Goal: Information Seeking & Learning: Learn about a topic

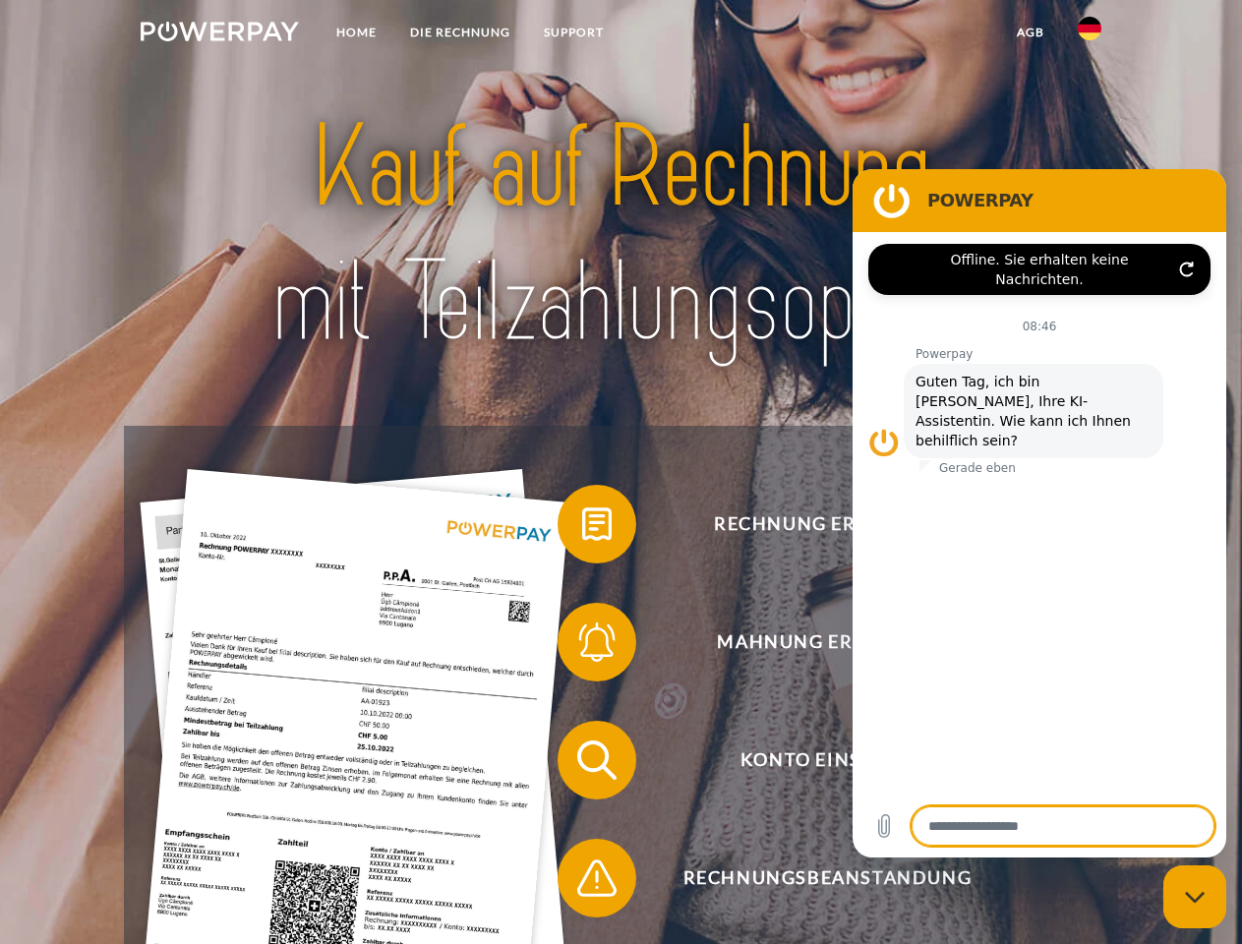
click at [219, 34] on img at bounding box center [220, 32] width 158 height 20
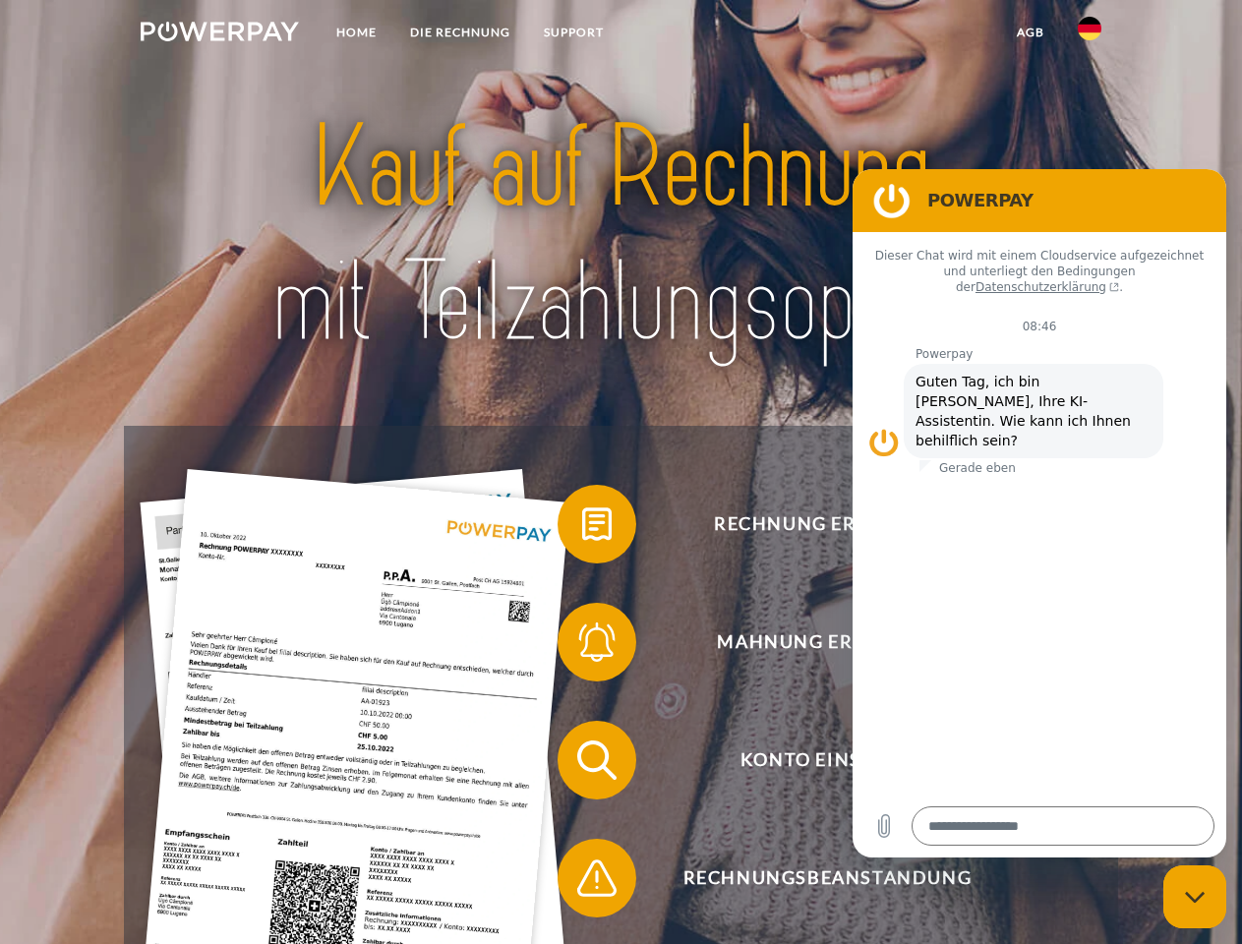
click at [1090, 34] on img at bounding box center [1090, 29] width 24 height 24
click at [1030, 32] on link "agb" at bounding box center [1030, 32] width 61 height 35
click at [582, 528] on span at bounding box center [567, 524] width 98 height 98
click at [582, 646] on span at bounding box center [567, 642] width 98 height 98
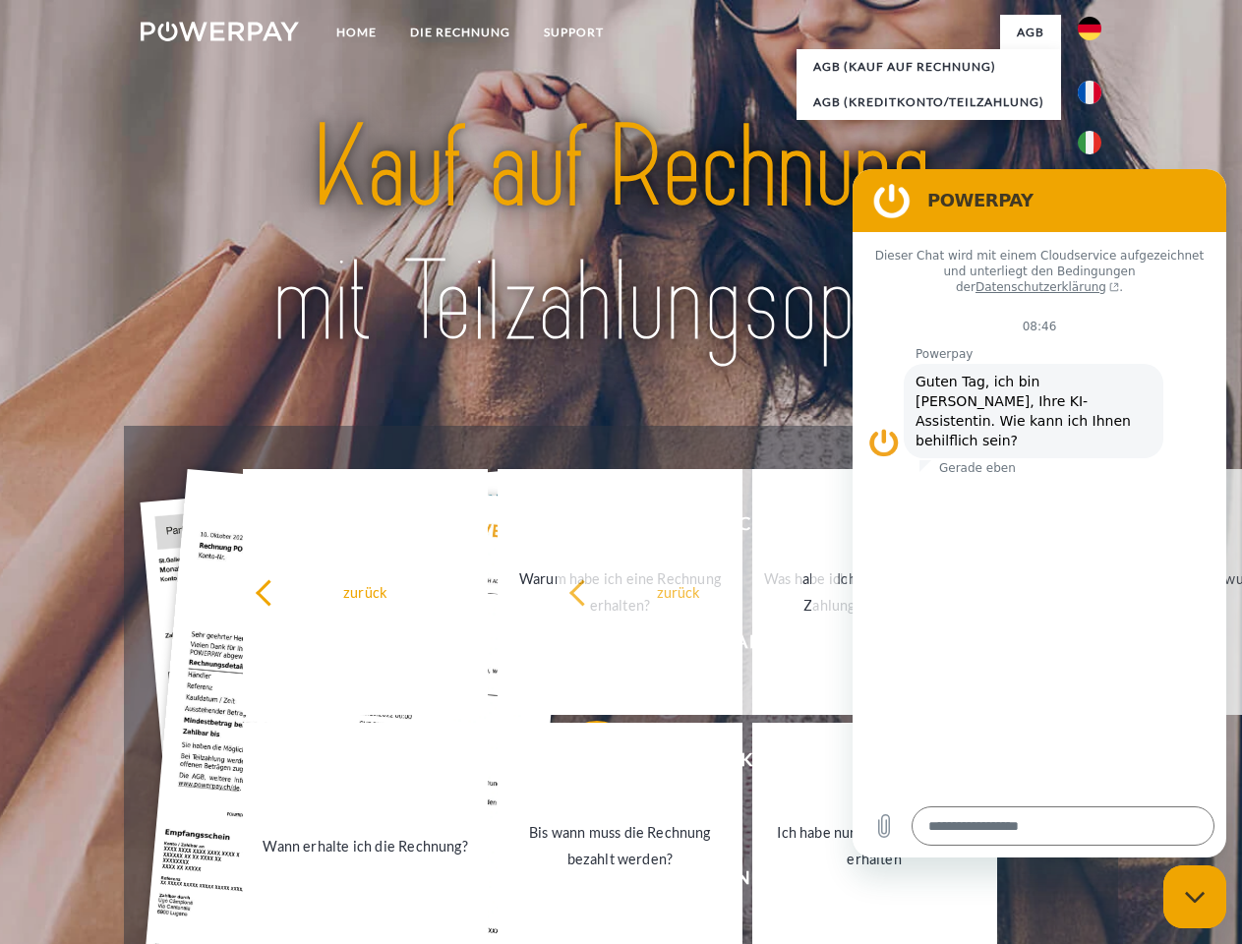
click at [582, 764] on link "Bis wann muss die Rechnung bezahlt werden?" at bounding box center [620, 846] width 245 height 246
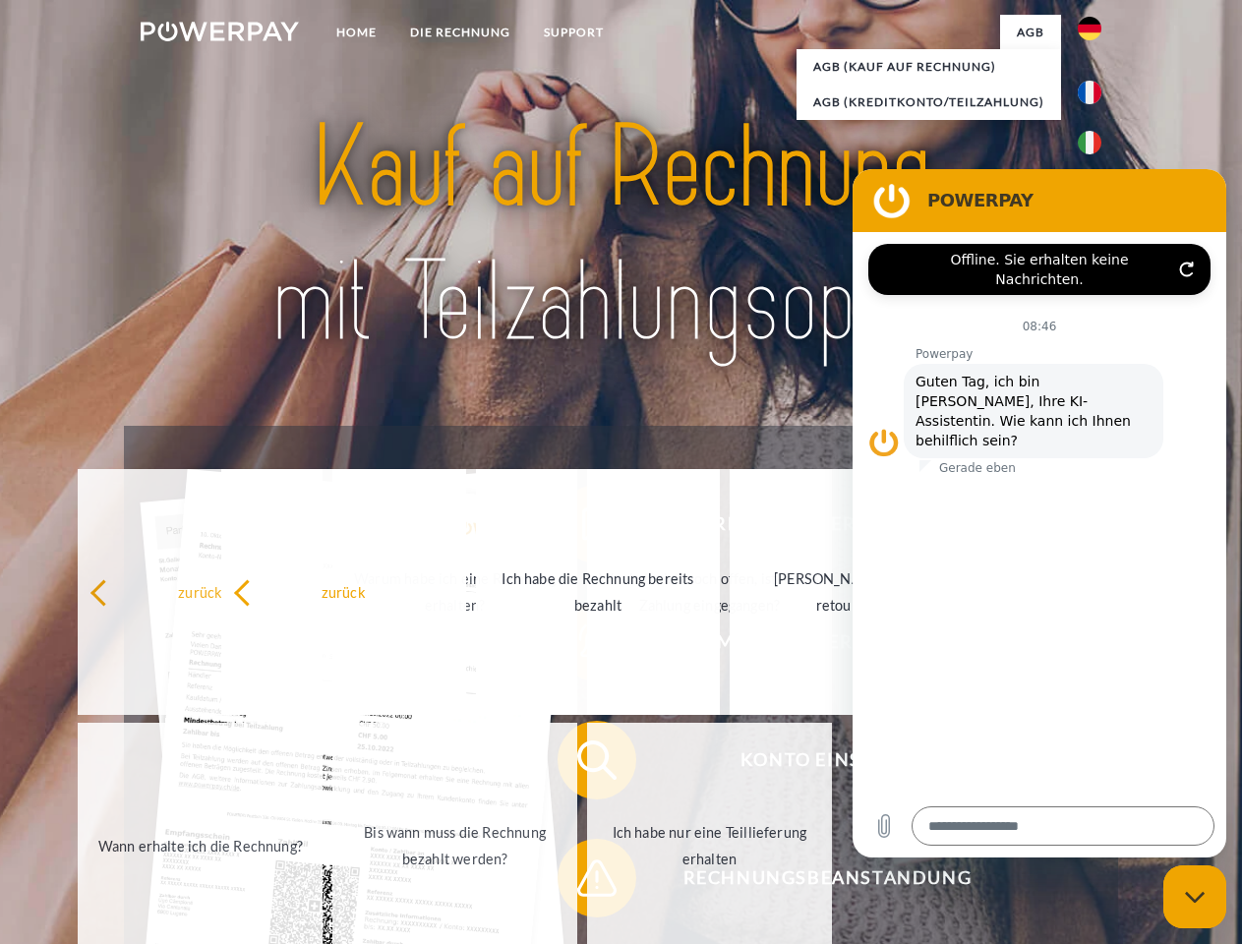
click at [582, 882] on span at bounding box center [567, 878] width 98 height 98
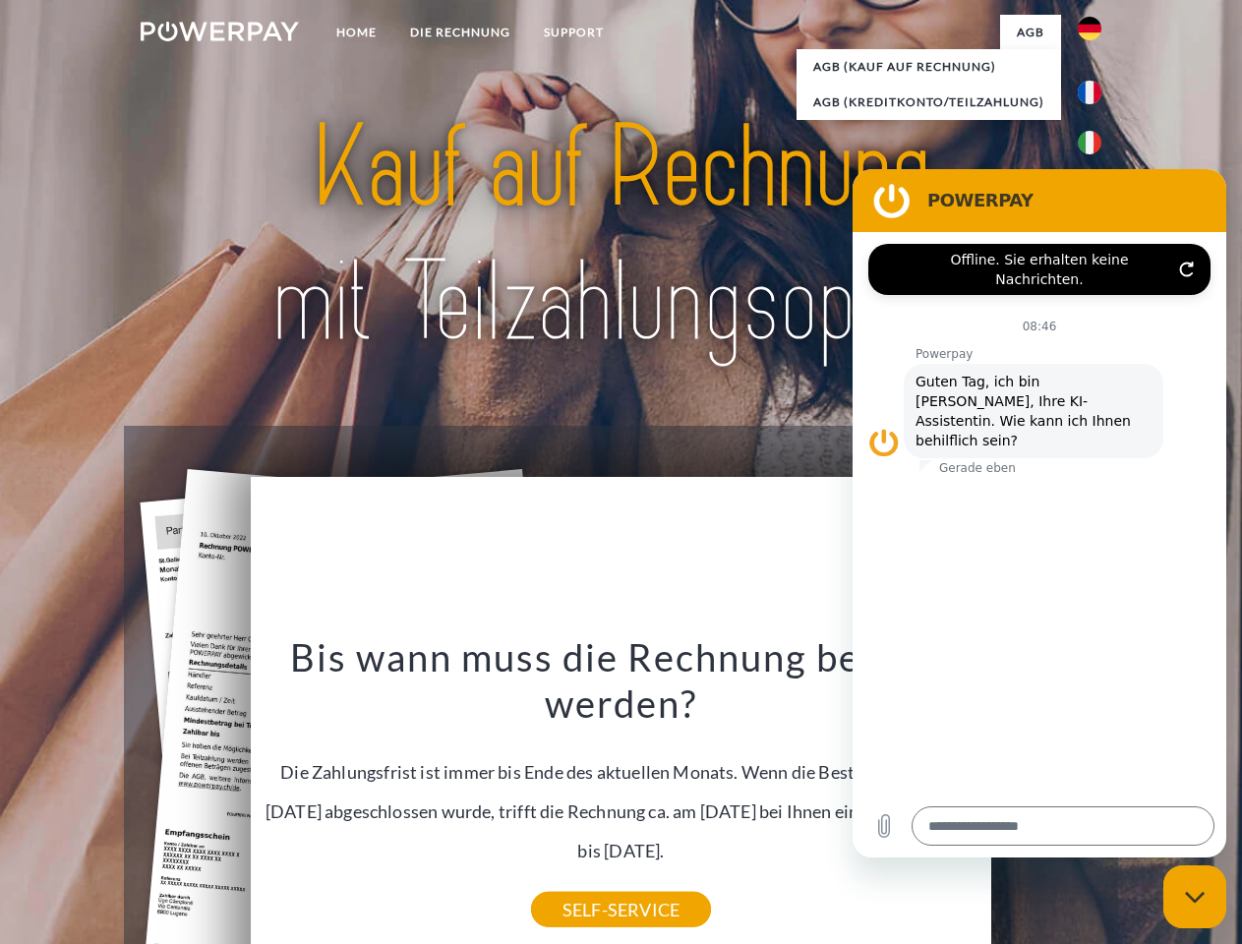
click at [1195, 897] on icon "Messaging-Fenster schließen" at bounding box center [1195, 897] width 21 height 13
type textarea "*"
